Goal: Task Accomplishment & Management: Use online tool/utility

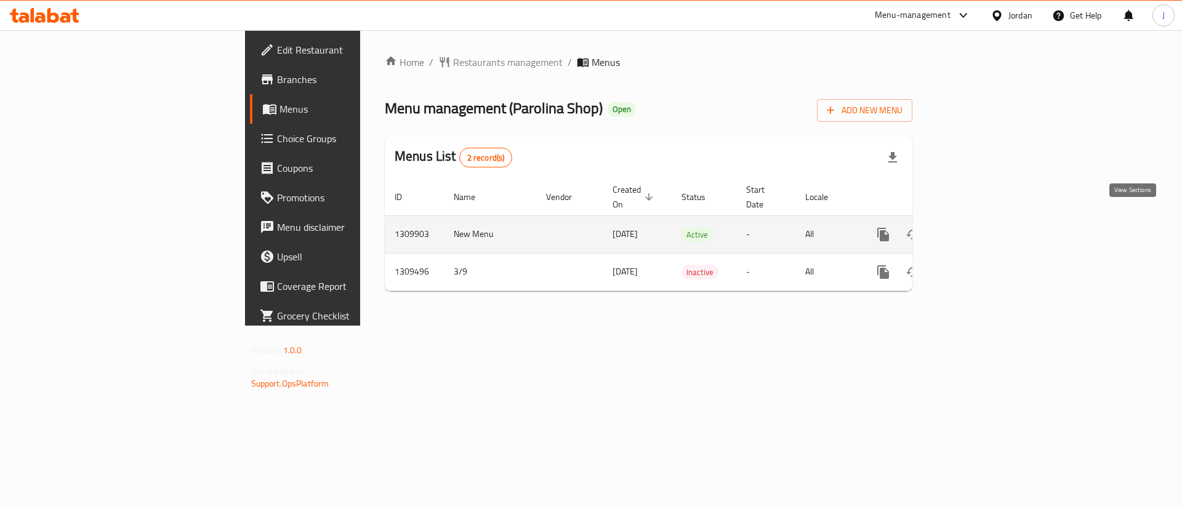
click at [987, 220] on link "enhanced table" at bounding box center [972, 235] width 30 height 30
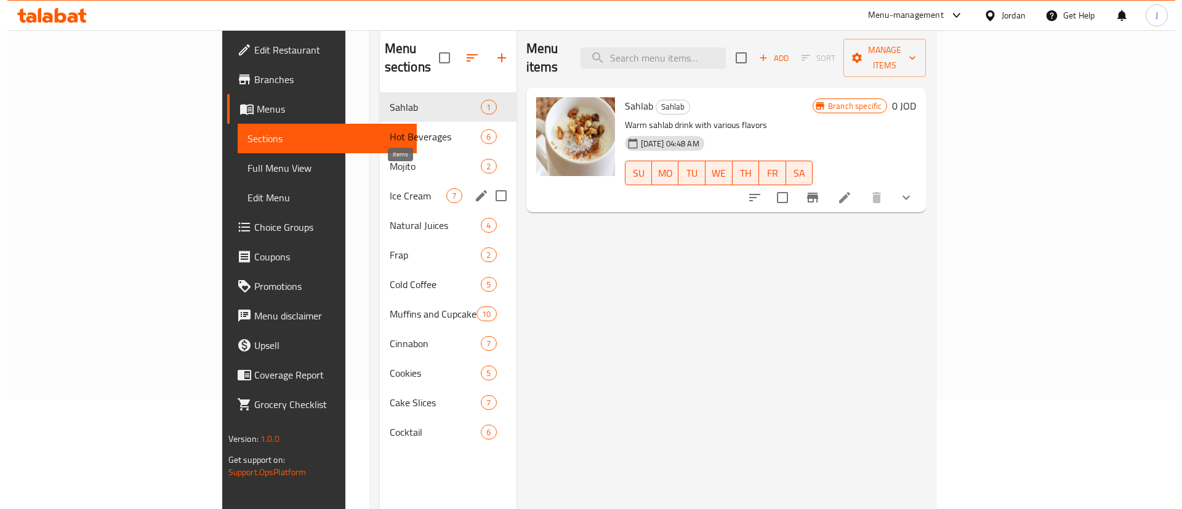
scroll to position [80, 0]
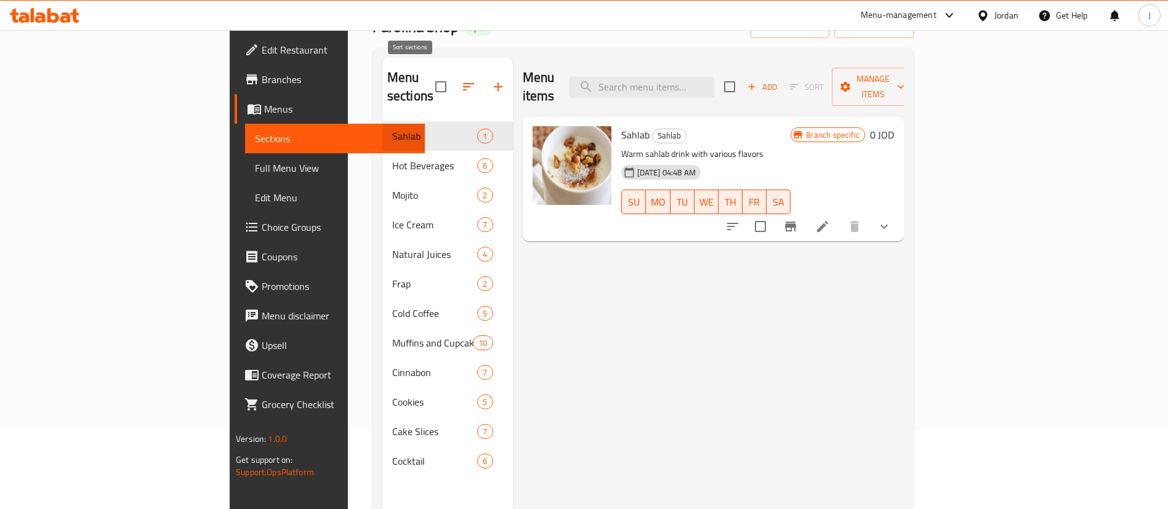
click at [461, 79] on icon "button" at bounding box center [468, 86] width 15 height 15
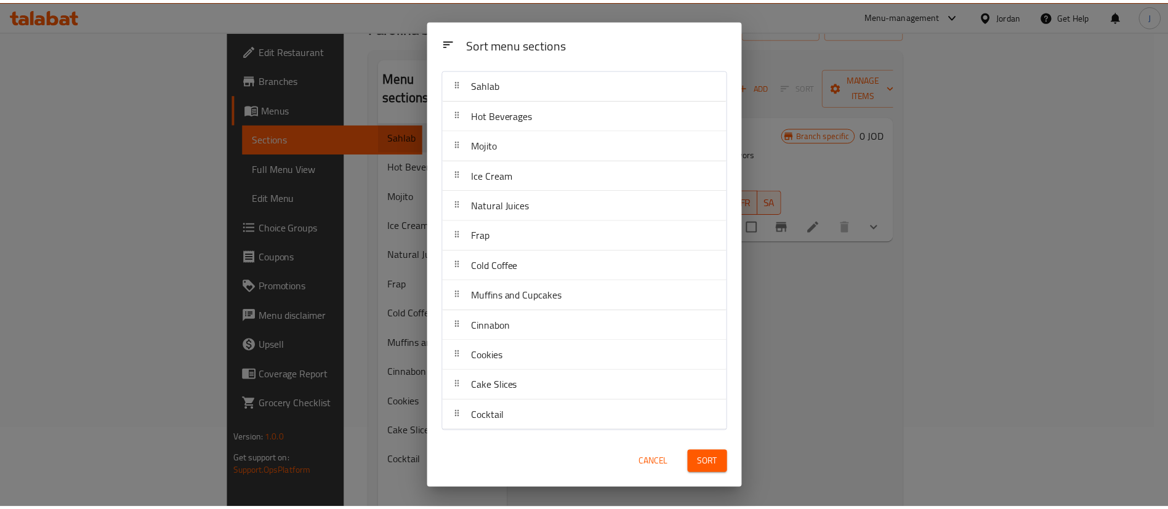
scroll to position [0, 0]
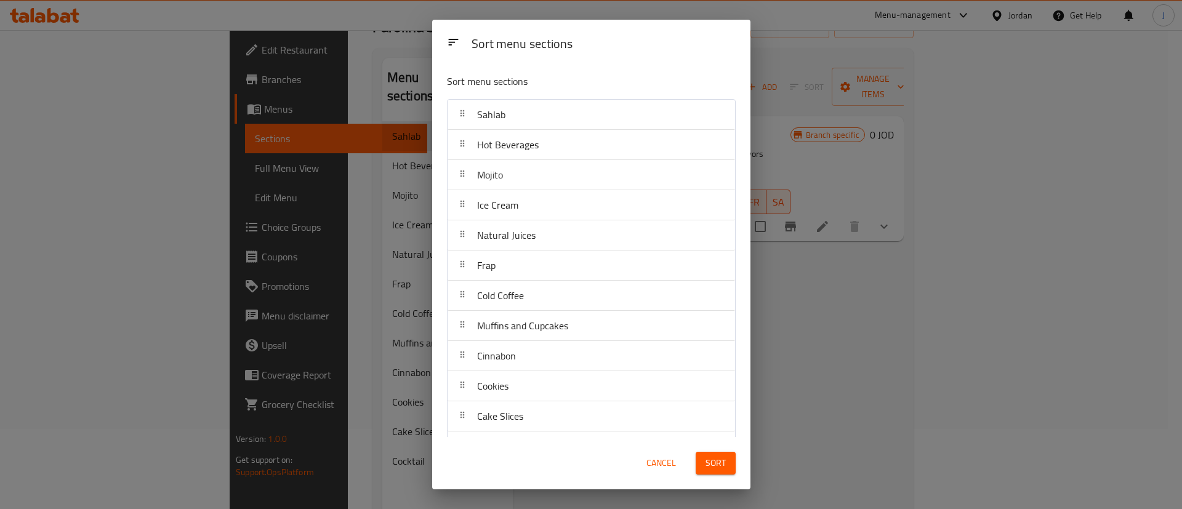
click at [874, 385] on div "Sort menu sections Sort menu sections Sahlab Hot Beverages Mojito Ice Cream Nat…" at bounding box center [591, 254] width 1182 height 509
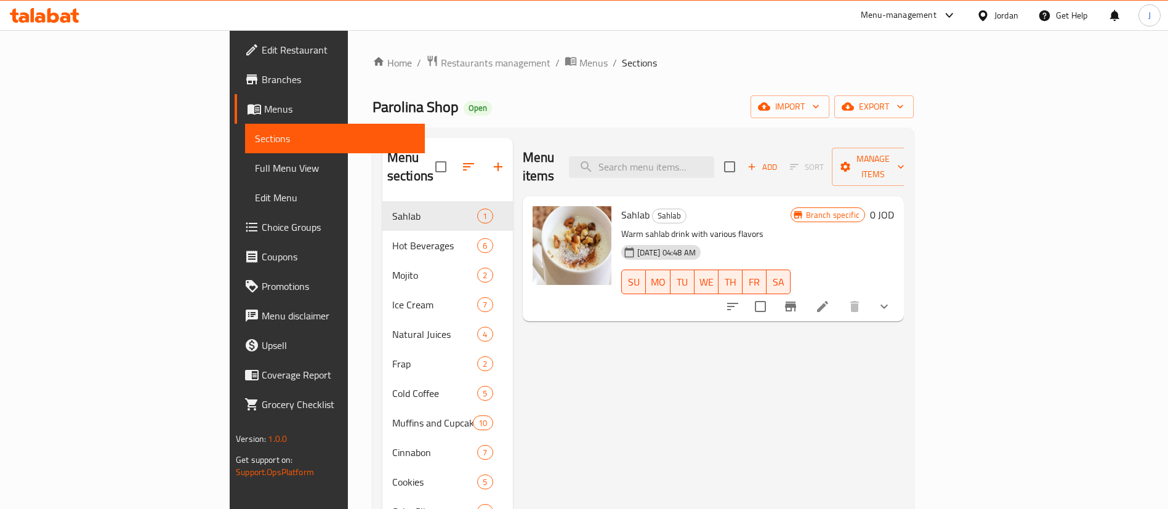
click at [262, 85] on span "Branches" at bounding box center [338, 79] width 153 height 15
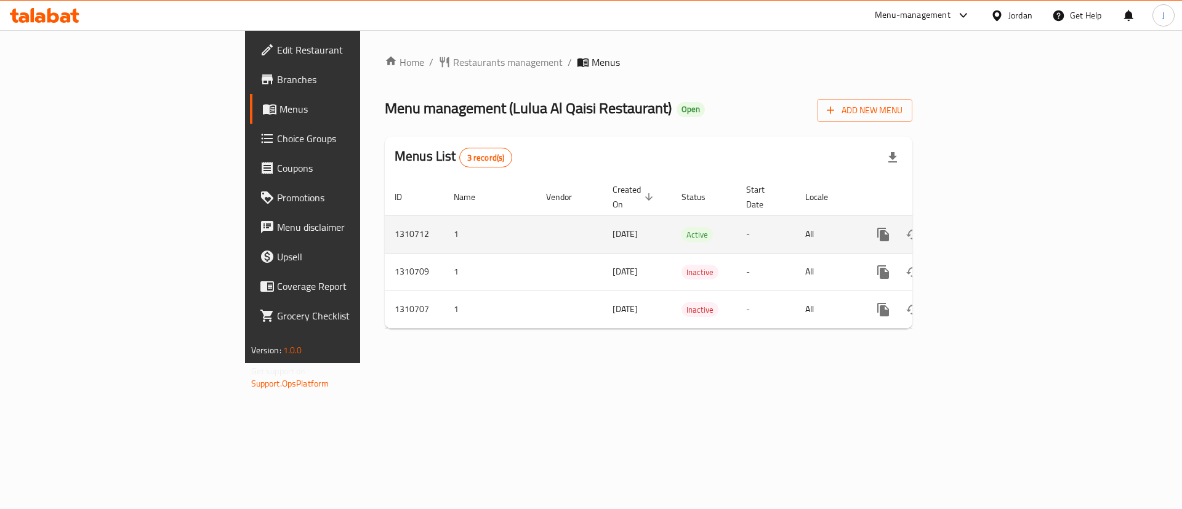
click at [979, 227] on icon "enhanced table" at bounding box center [972, 234] width 15 height 15
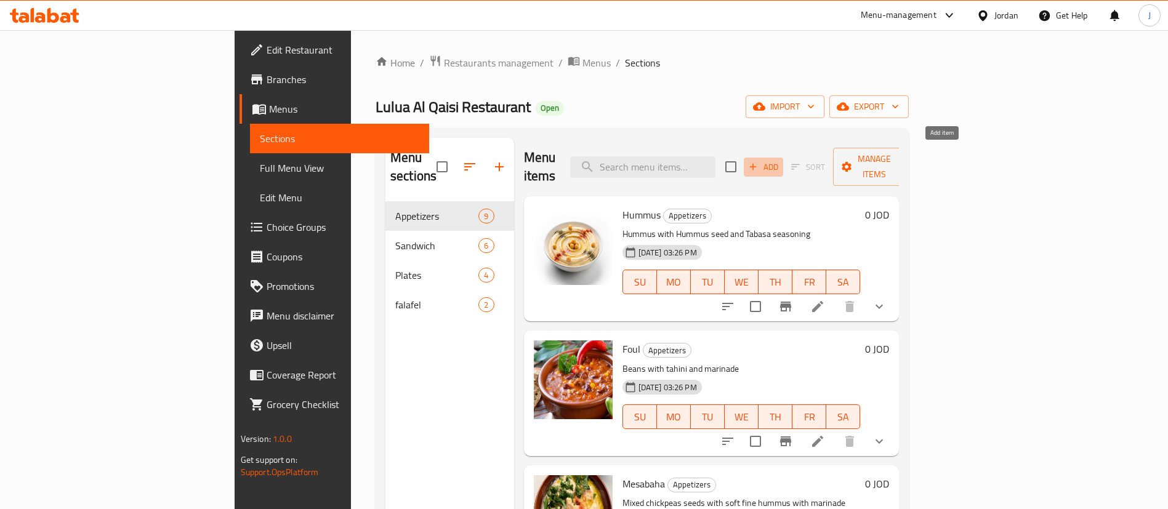
click at [780, 160] on span "Add" at bounding box center [763, 167] width 33 height 14
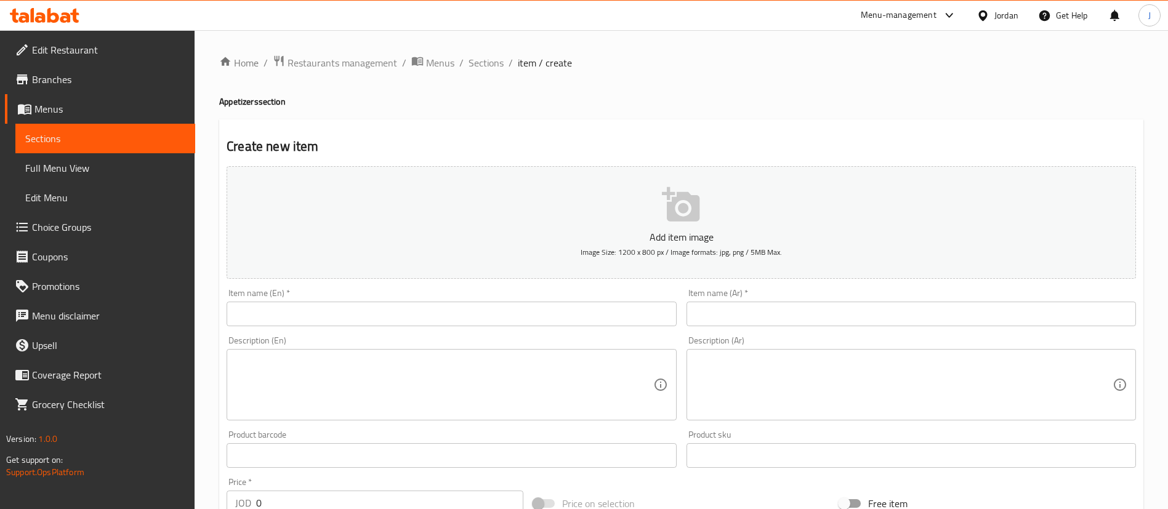
click at [643, 289] on div "Item name (En)   * Item name (En) *" at bounding box center [451, 308] width 449 height 38
